Goal: Task Accomplishment & Management: Manage account settings

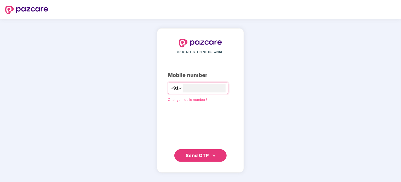
type input "**********"
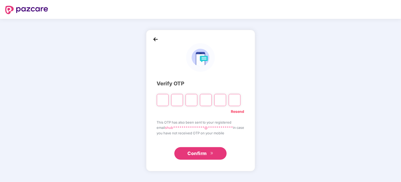
type input "*"
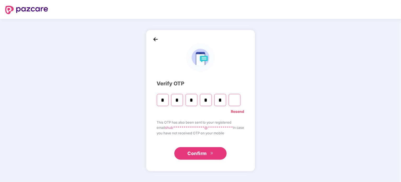
type input "*"
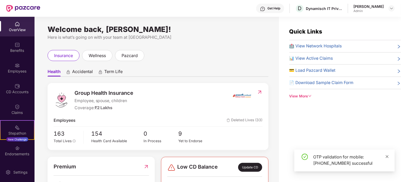
click at [387, 156] on icon "close" at bounding box center [387, 156] width 4 height 4
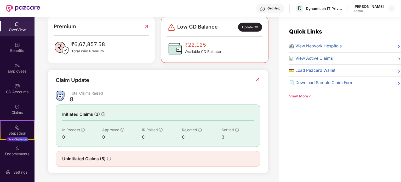
scroll to position [35, 0]
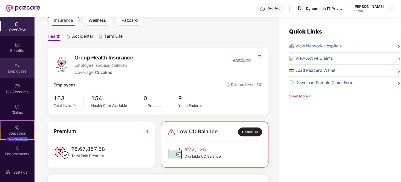
click at [19, 69] on div "Employees" at bounding box center [17, 70] width 34 height 5
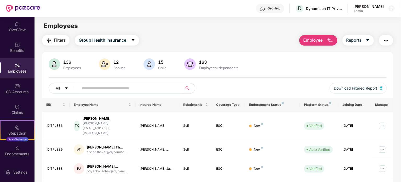
click at [115, 87] on input "text" at bounding box center [128, 88] width 94 height 8
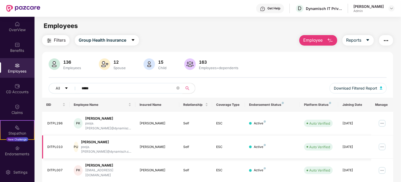
type input "*****"
click at [382, 142] on img at bounding box center [382, 146] width 8 height 8
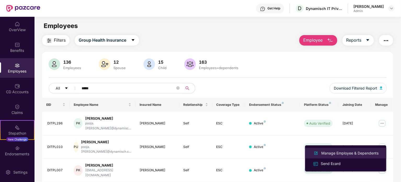
click at [358, 152] on div "Manage Employee & Dependents" at bounding box center [349, 153] width 59 height 6
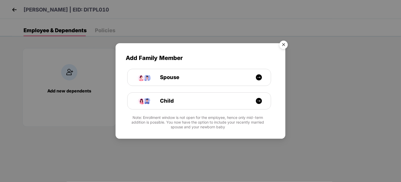
click at [280, 47] on img "Close" at bounding box center [283, 45] width 15 height 15
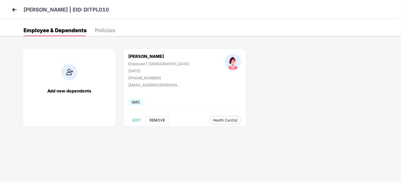
click at [155, 118] on span "REMOVE" at bounding box center [156, 120] width 15 height 4
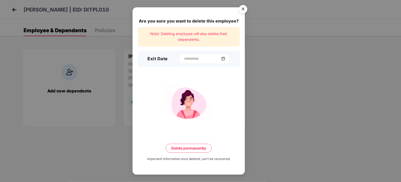
click at [225, 58] on img at bounding box center [223, 58] width 4 height 4
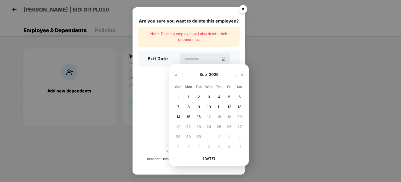
click at [180, 75] on div at bounding box center [179, 74] width 10 height 5
click at [182, 74] on img at bounding box center [182, 75] width 4 height 4
click at [187, 126] on span "18" at bounding box center [188, 126] width 4 height 4
type input "**********"
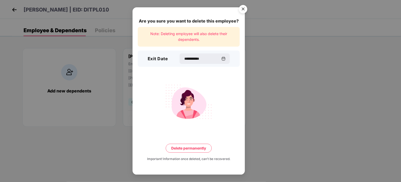
click at [208, 148] on button "Delete permanently" at bounding box center [189, 147] width 46 height 9
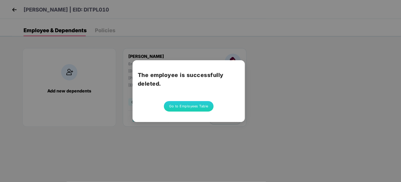
click at [204, 107] on button "Go to Employees Table" at bounding box center [189, 106] width 50 height 10
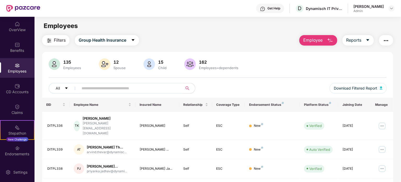
click at [103, 83] on span at bounding box center [128, 88] width 107 height 10
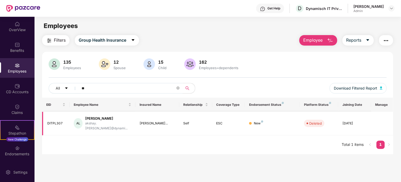
type input "*"
